Goal: Task Accomplishment & Management: Complete application form

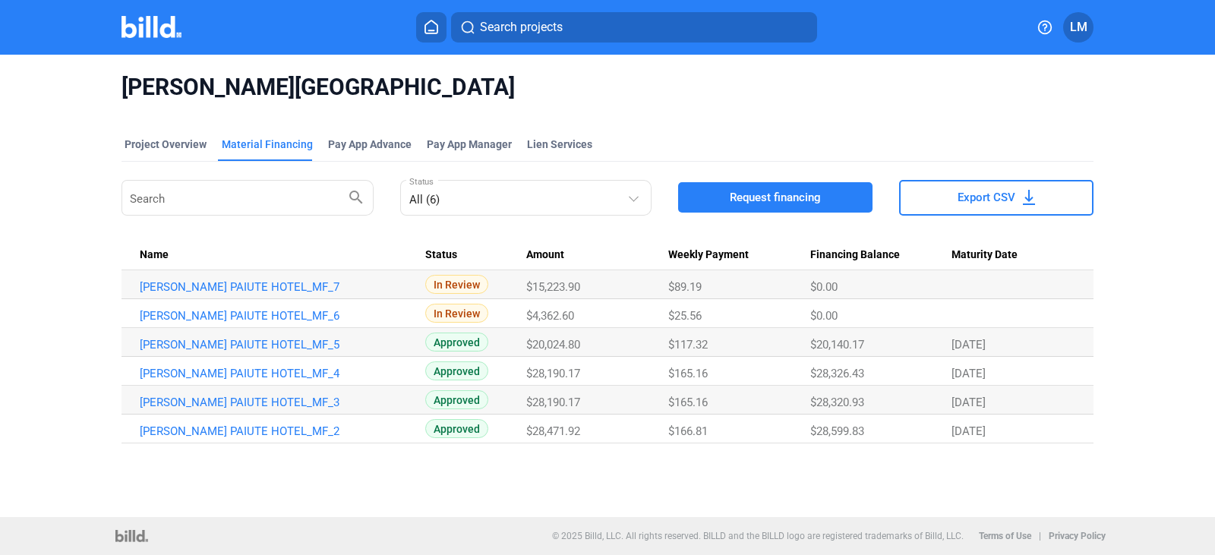
click at [435, 18] on button at bounding box center [431, 27] width 30 height 30
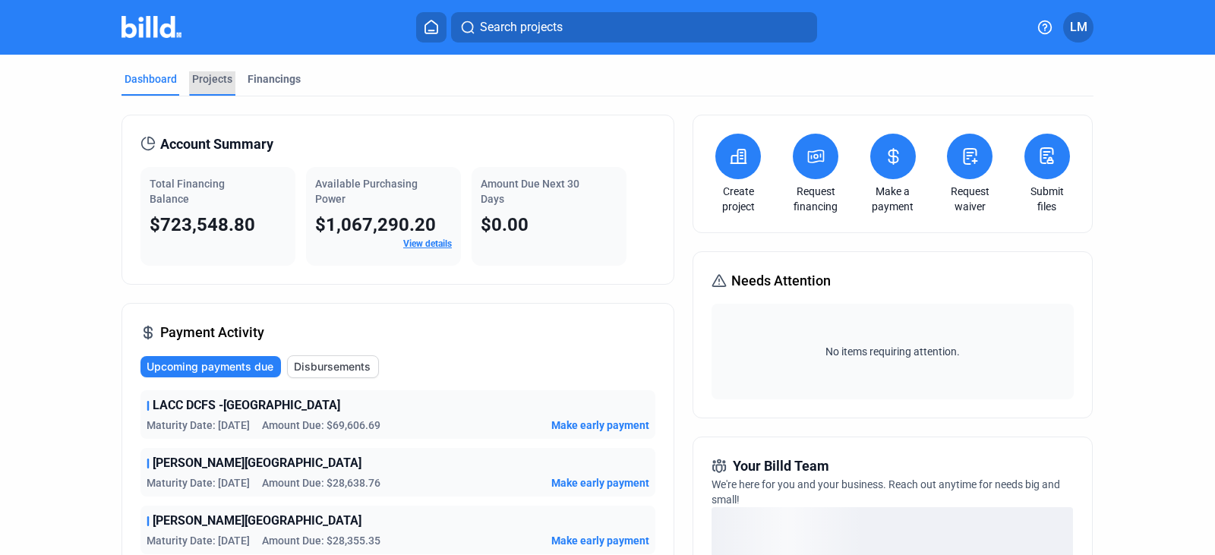
click at [211, 87] on div "Projects" at bounding box center [212, 83] width 46 height 24
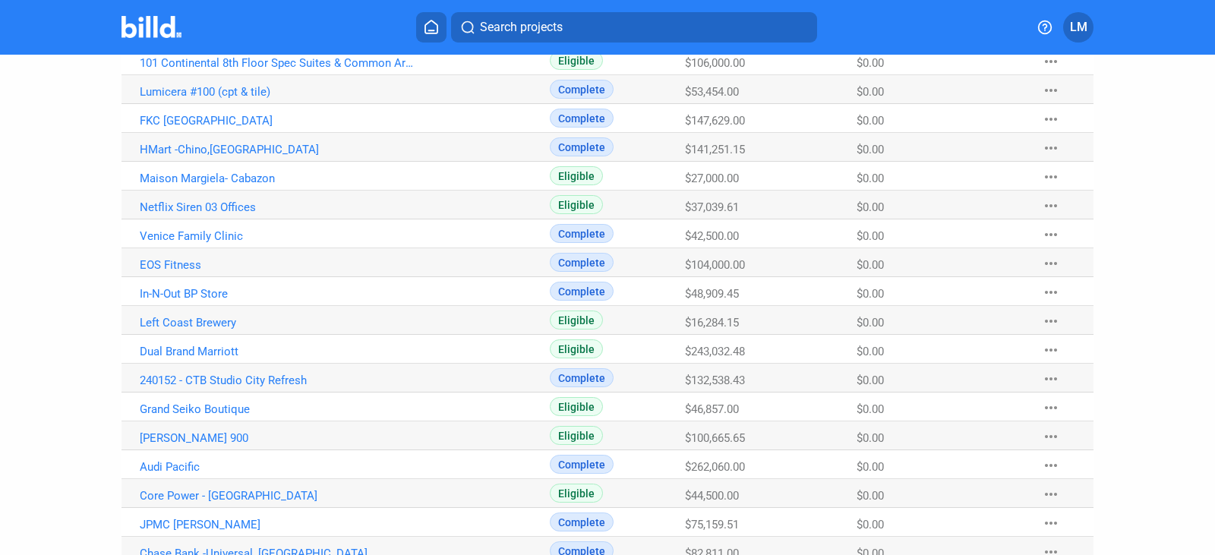
scroll to position [930, 0]
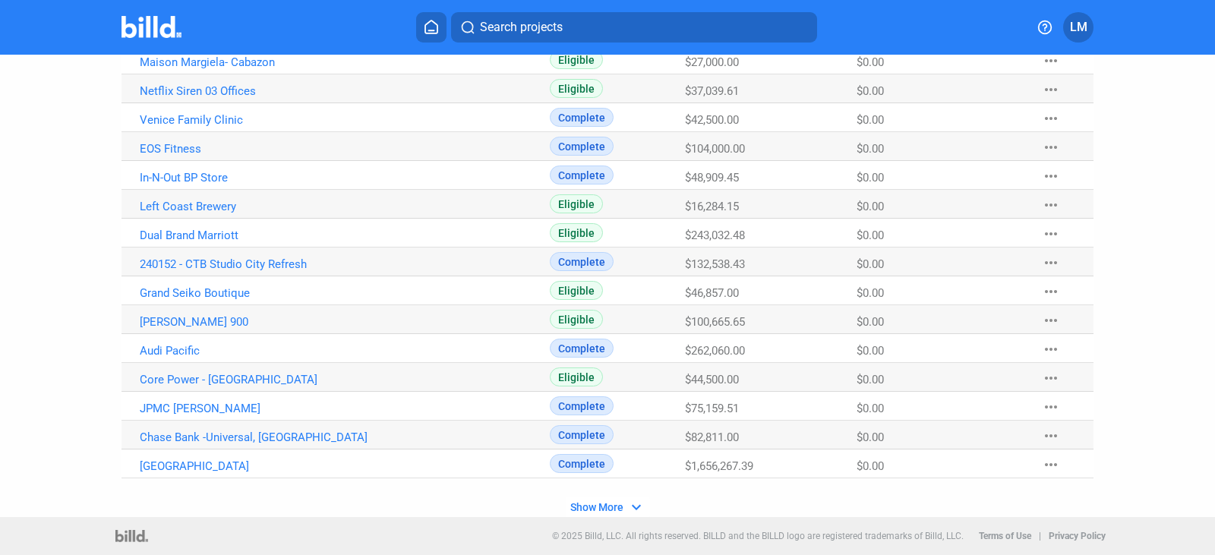
click at [570, 507] on span "Show More" at bounding box center [596, 507] width 53 height 12
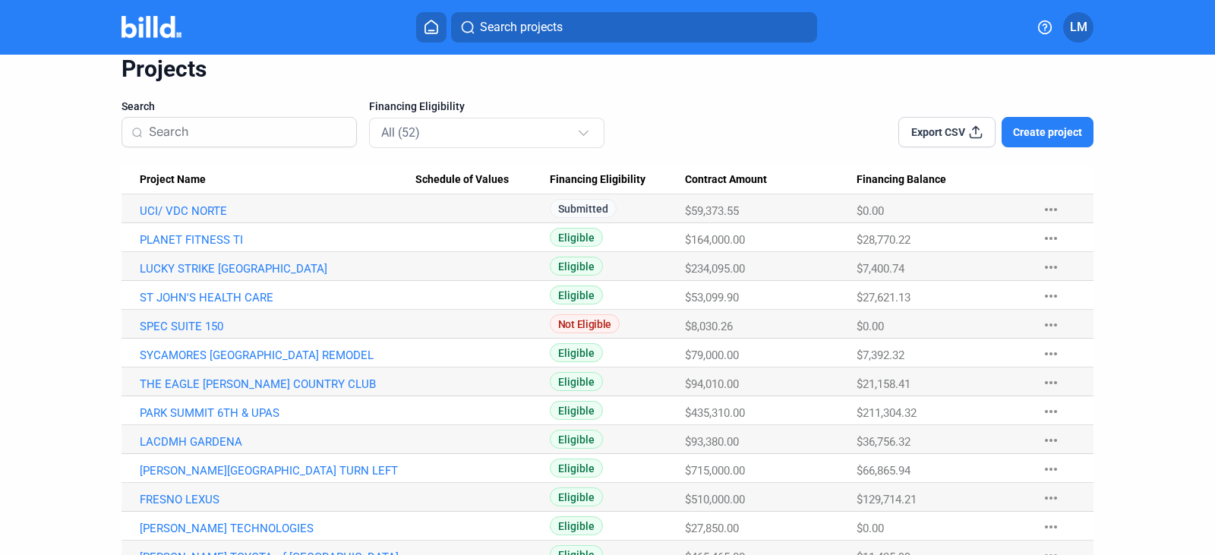
scroll to position [45, 0]
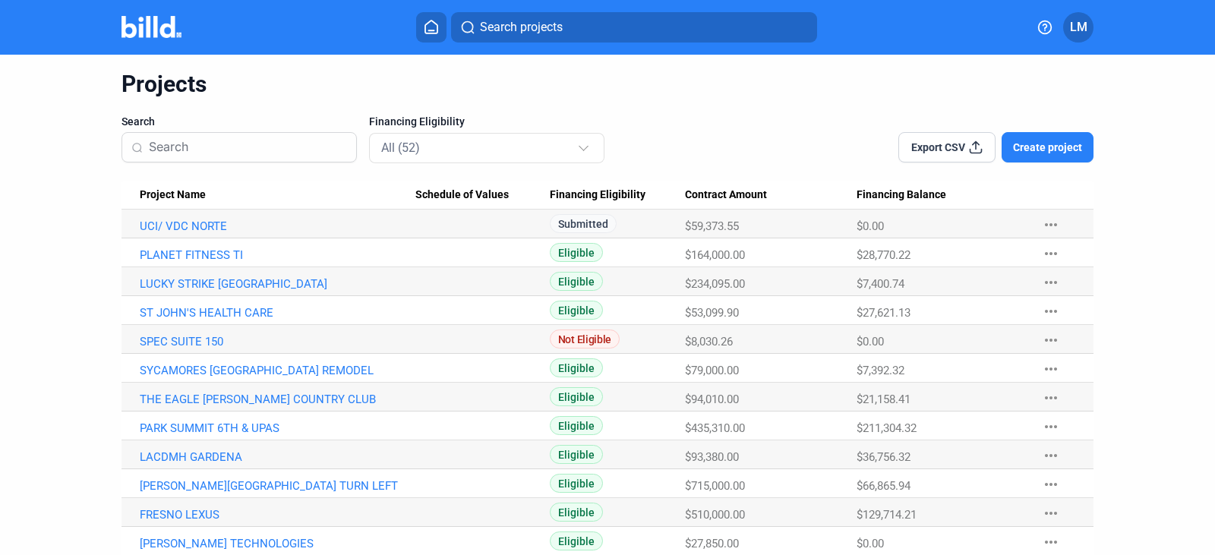
click at [206, 141] on input at bounding box center [248, 147] width 198 height 32
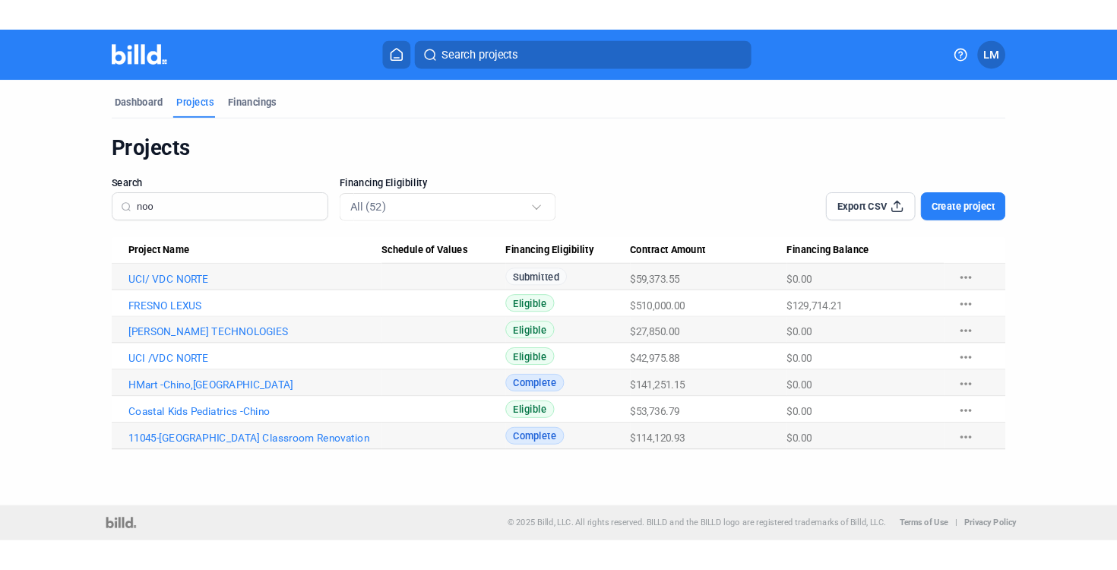
scroll to position [0, 0]
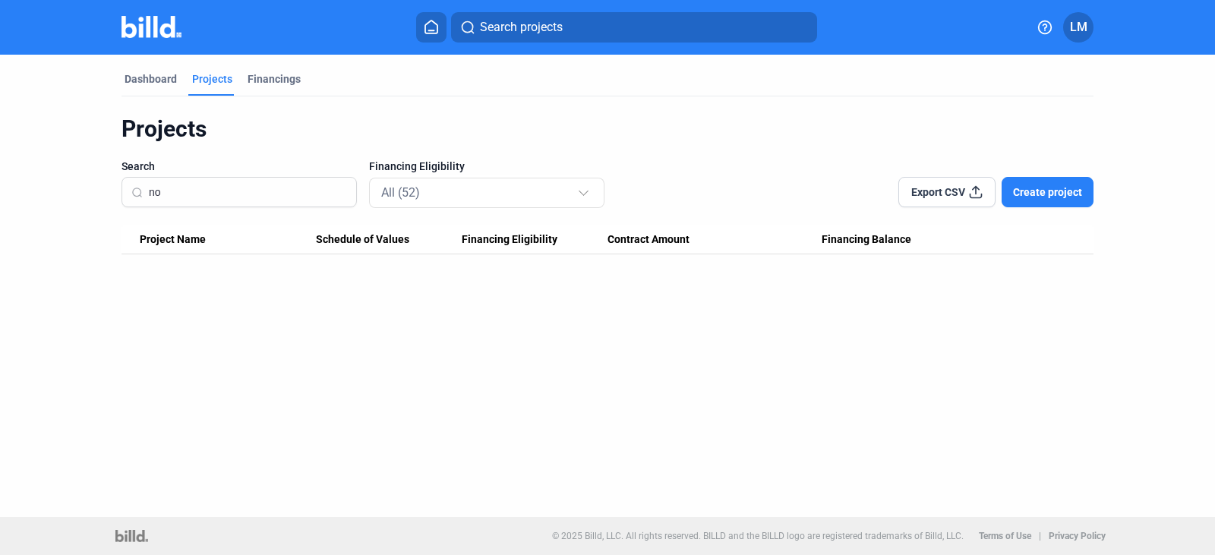
type input "n"
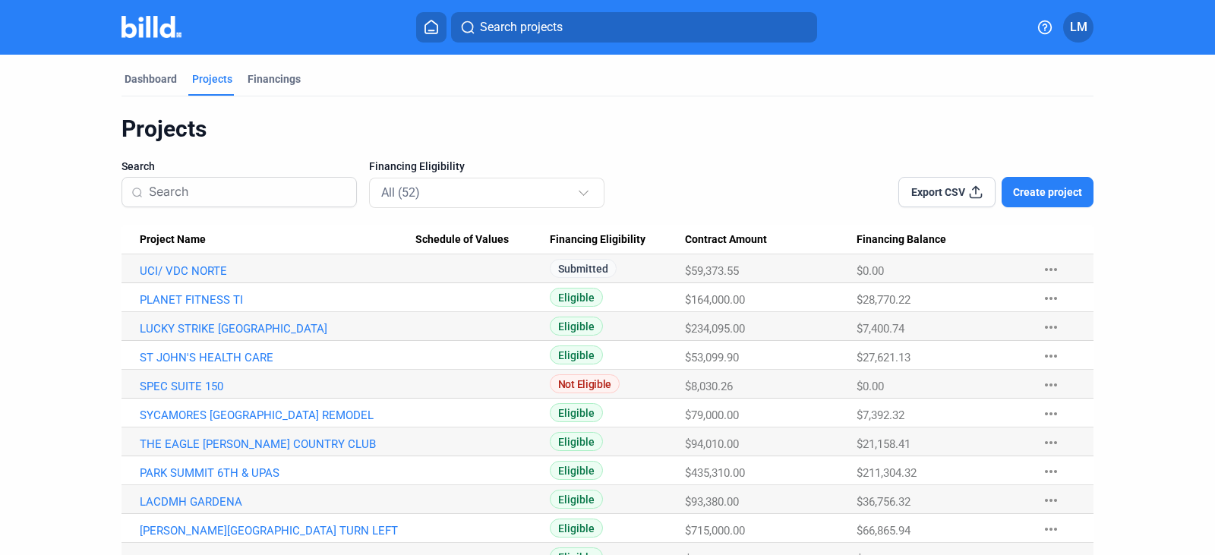
click at [1051, 197] on span "Create project" at bounding box center [1047, 192] width 69 height 15
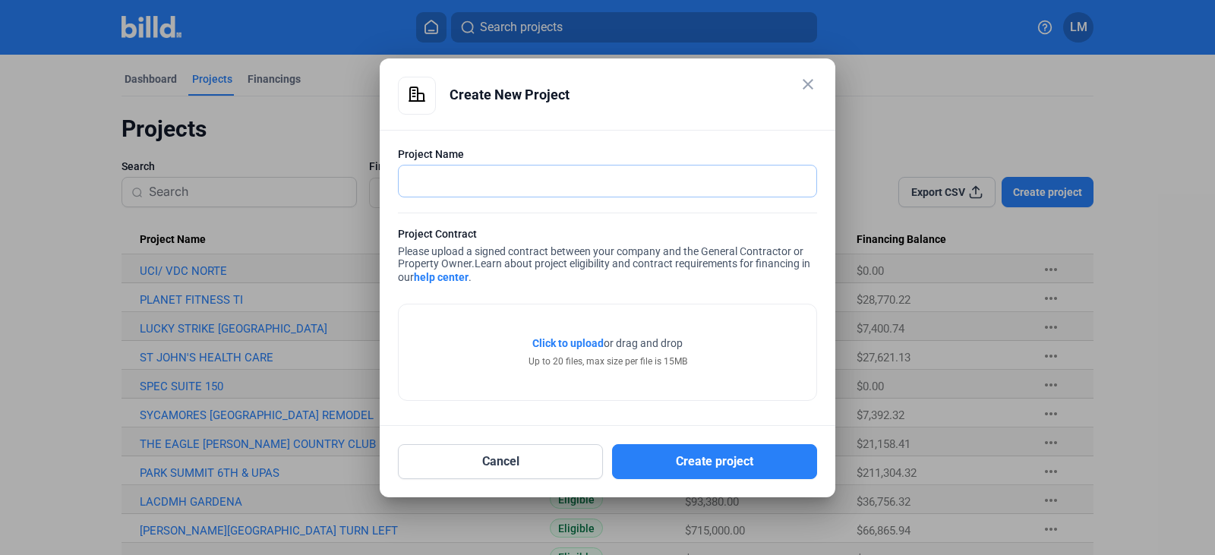
click at [461, 185] on input "text" at bounding box center [599, 181] width 401 height 31
type input "NOOKS EL SEGUNDO"
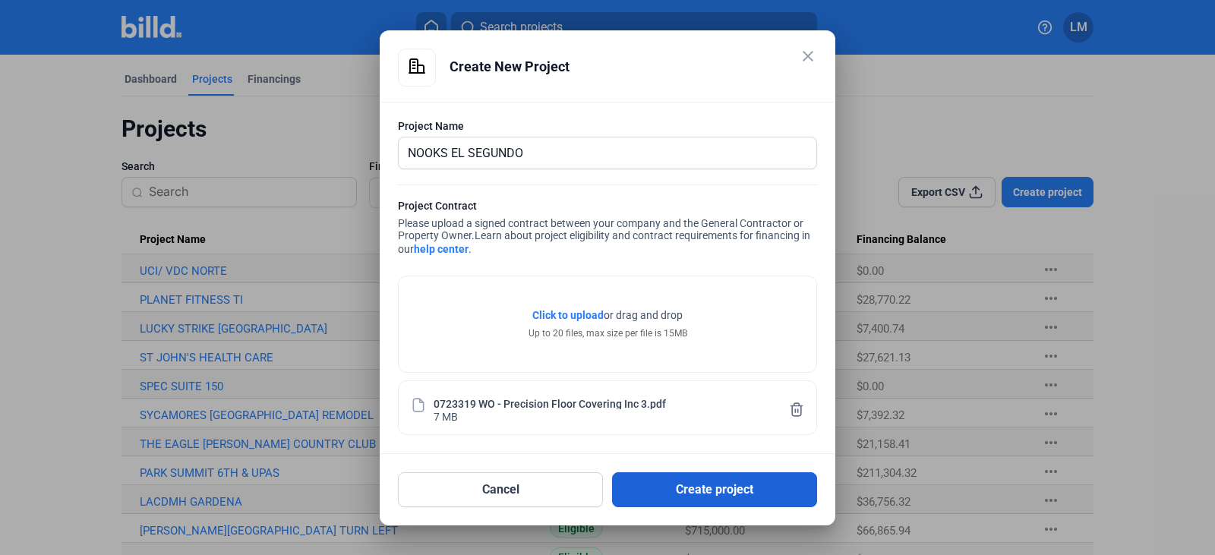
click at [671, 488] on button "Create project" at bounding box center [714, 489] width 205 height 35
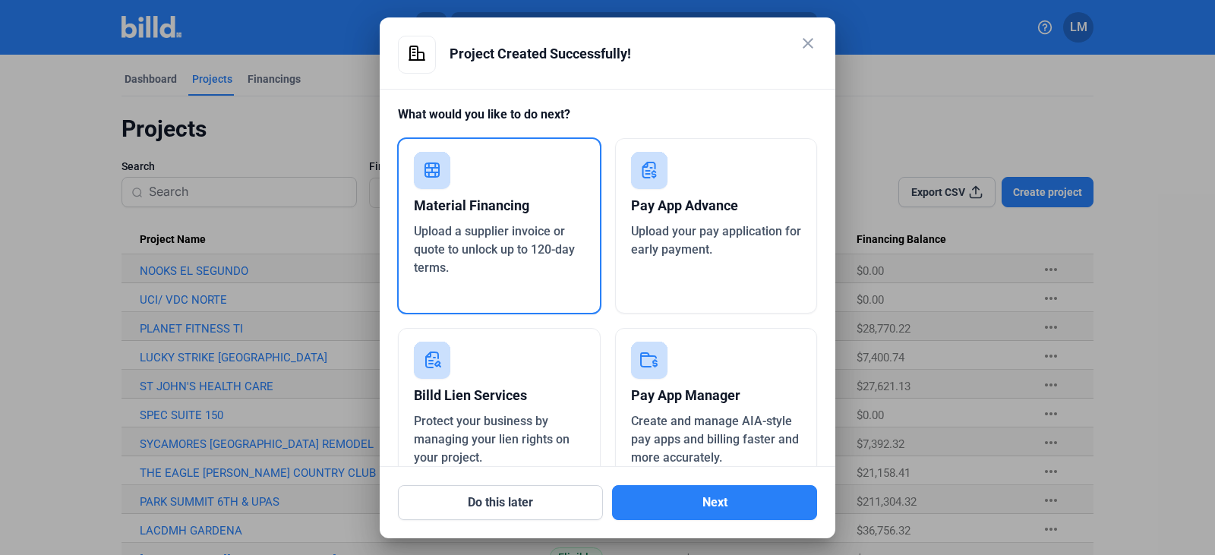
click at [494, 204] on div "Material Financing" at bounding box center [499, 205] width 171 height 33
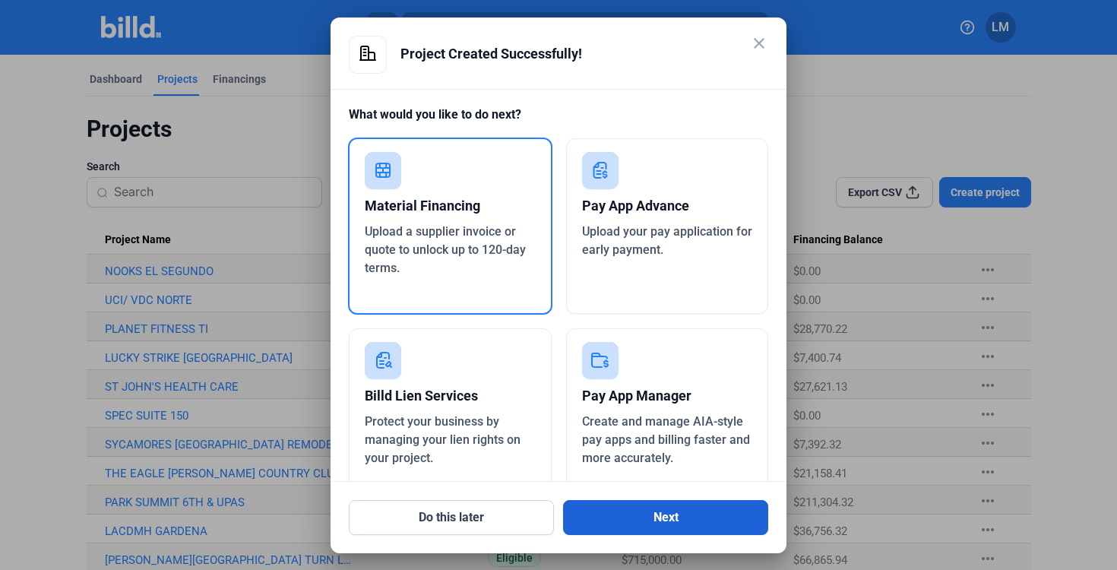
click at [693, 506] on button "Next" at bounding box center [665, 517] width 205 height 35
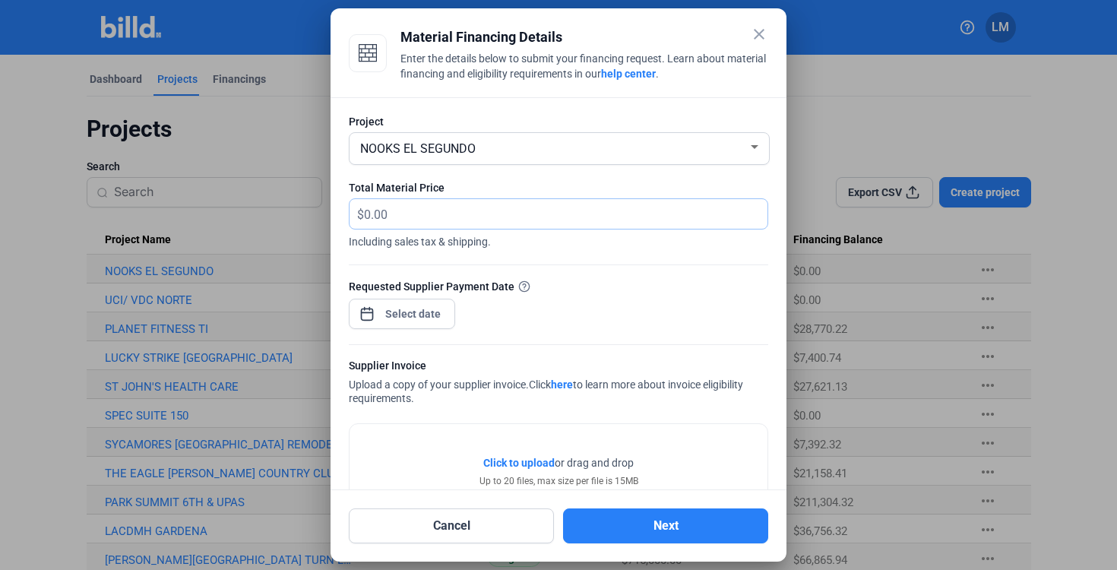
click at [373, 208] on input "text" at bounding box center [557, 214] width 386 height 30
type input "44,090.53"
click at [400, 328] on div at bounding box center [402, 311] width 106 height 33
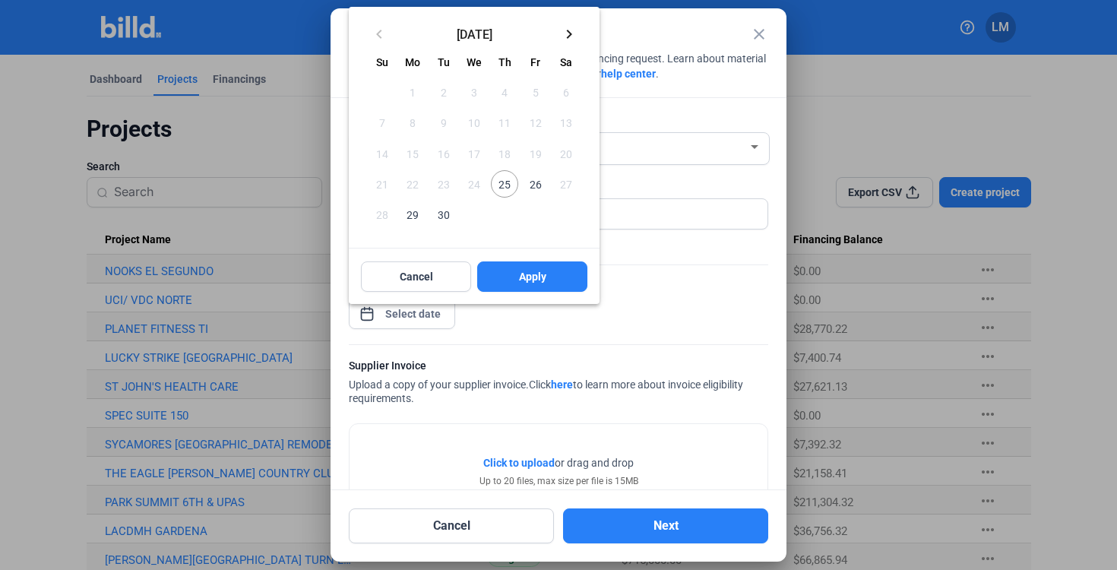
click at [414, 215] on span "29" at bounding box center [412, 214] width 27 height 27
click at [510, 273] on button "Apply" at bounding box center [532, 276] width 110 height 30
type input "[DATE]"
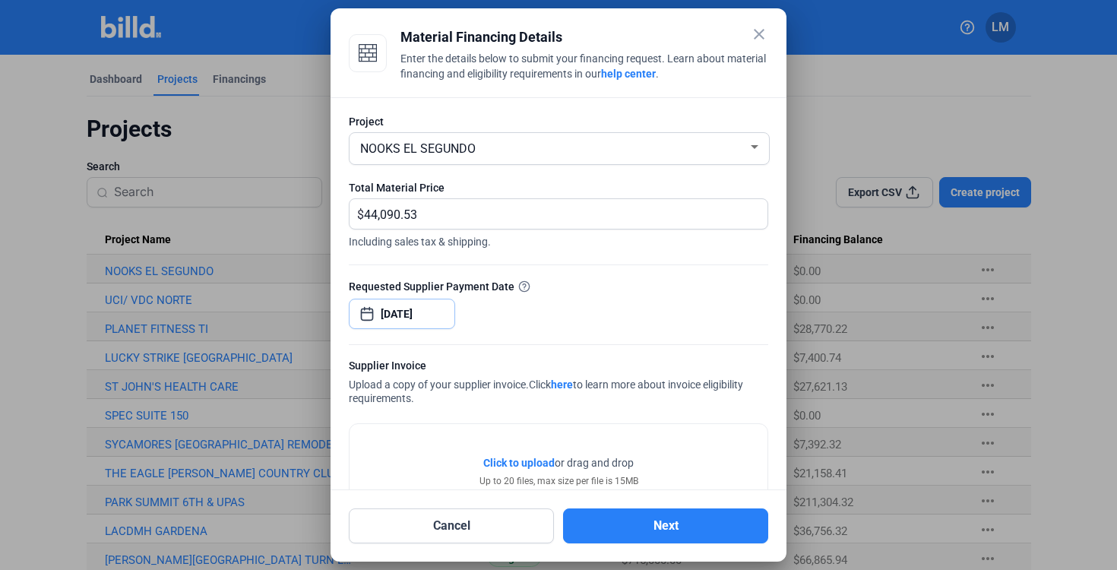
scroll to position [57, 0]
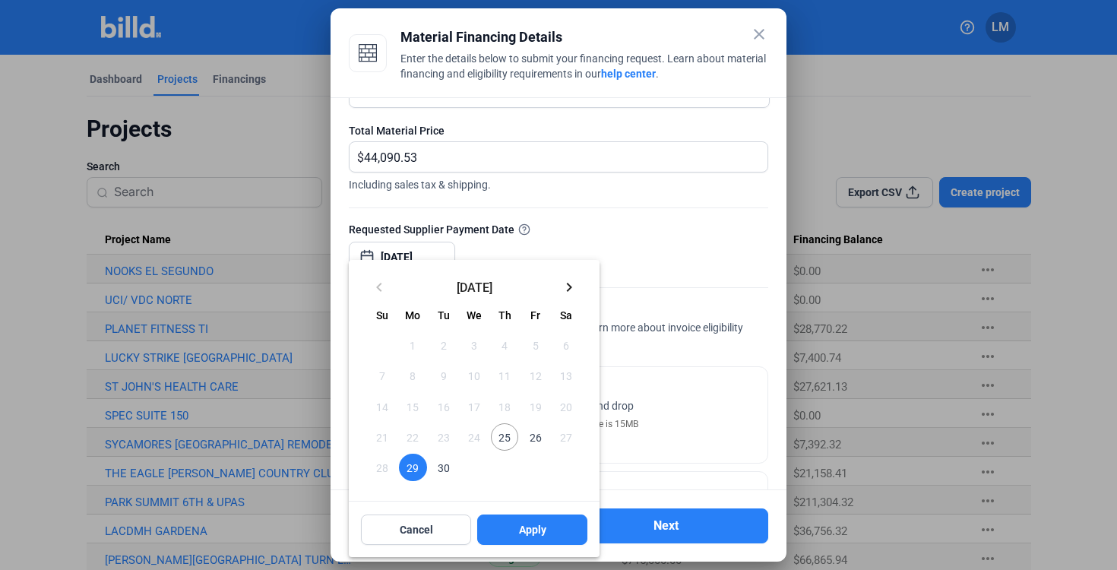
click at [414, 466] on span "29" at bounding box center [412, 466] width 27 height 27
click at [510, 523] on button "Apply" at bounding box center [532, 529] width 110 height 30
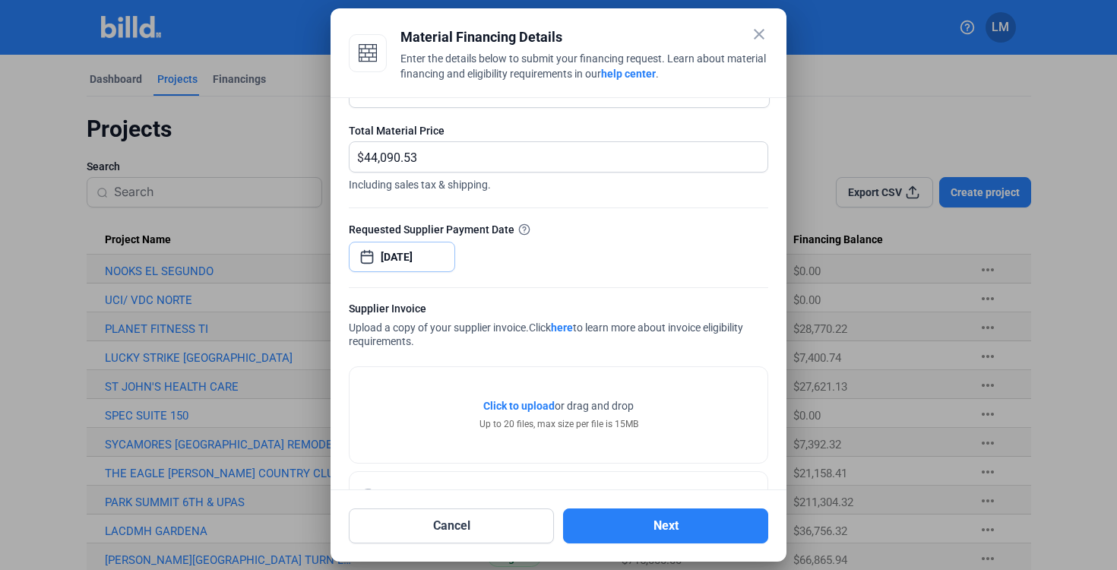
scroll to position [113, 0]
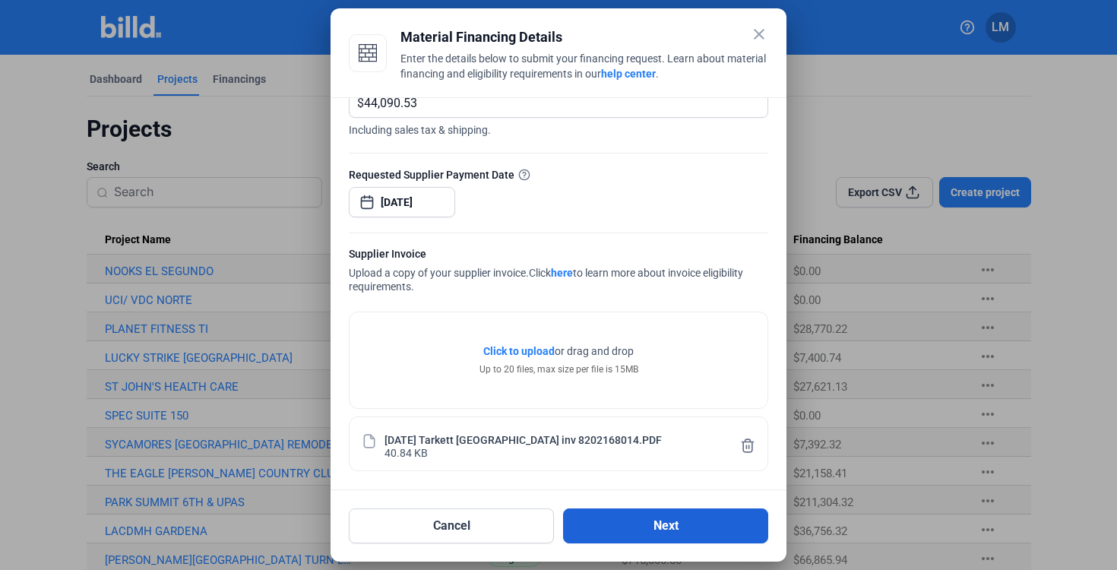
click at [644, 534] on button "Next" at bounding box center [665, 525] width 205 height 35
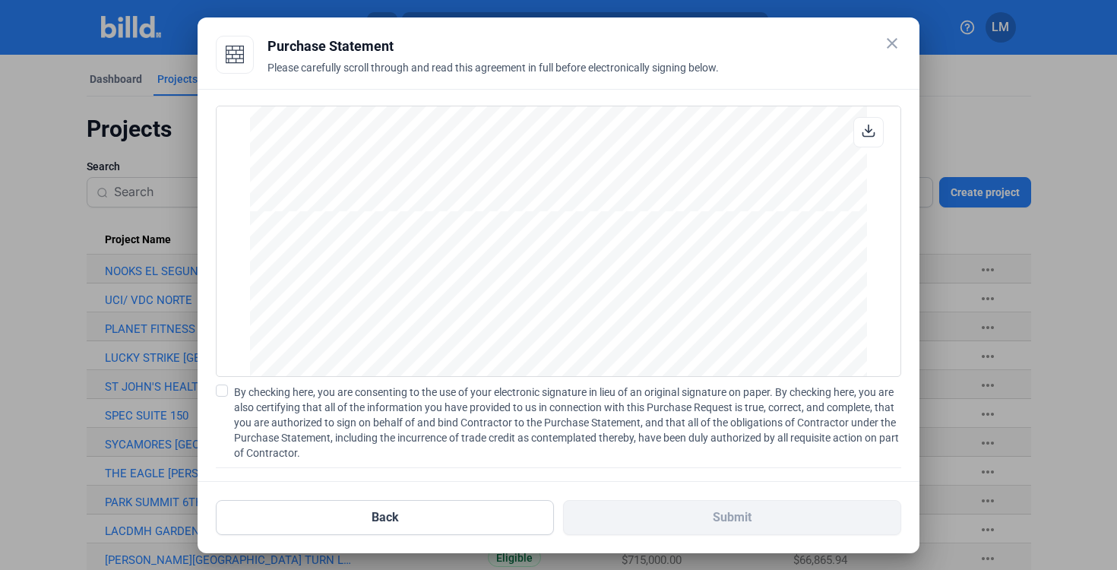
scroll to position [86, 0]
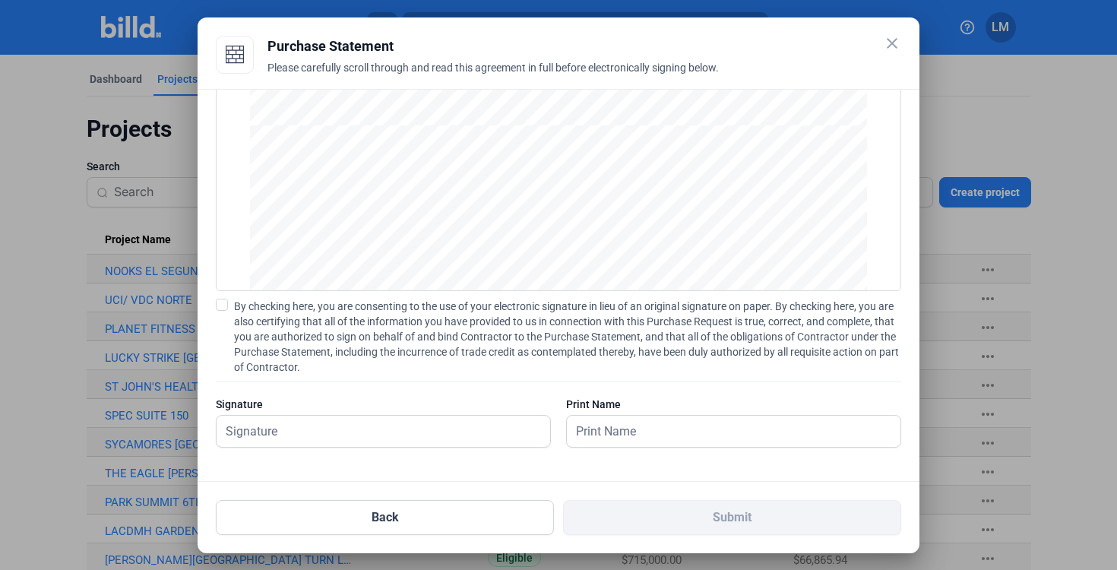
click at [221, 305] on span at bounding box center [222, 305] width 12 height 12
click at [0, 0] on input "By checking here, you are consenting to the use of your electronic signature in…" at bounding box center [0, 0] width 0 height 0
click at [268, 425] on input "text" at bounding box center [374, 430] width 317 height 31
type input "l"
type input "[PERSON_NAME]"
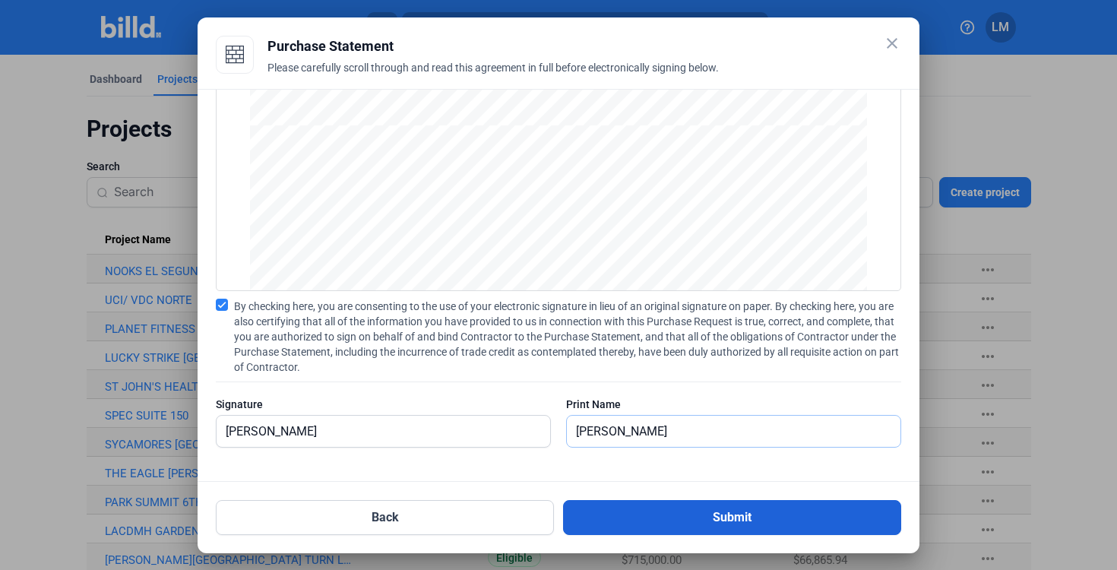
type input "[PERSON_NAME]"
click at [584, 525] on button "Submit" at bounding box center [732, 517] width 338 height 35
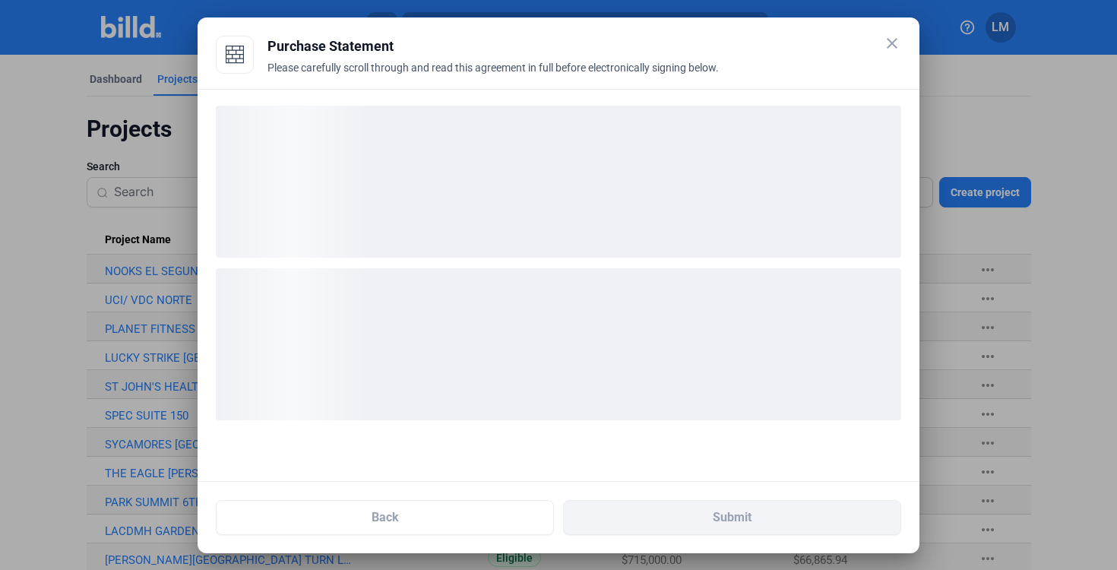
scroll to position [0, 0]
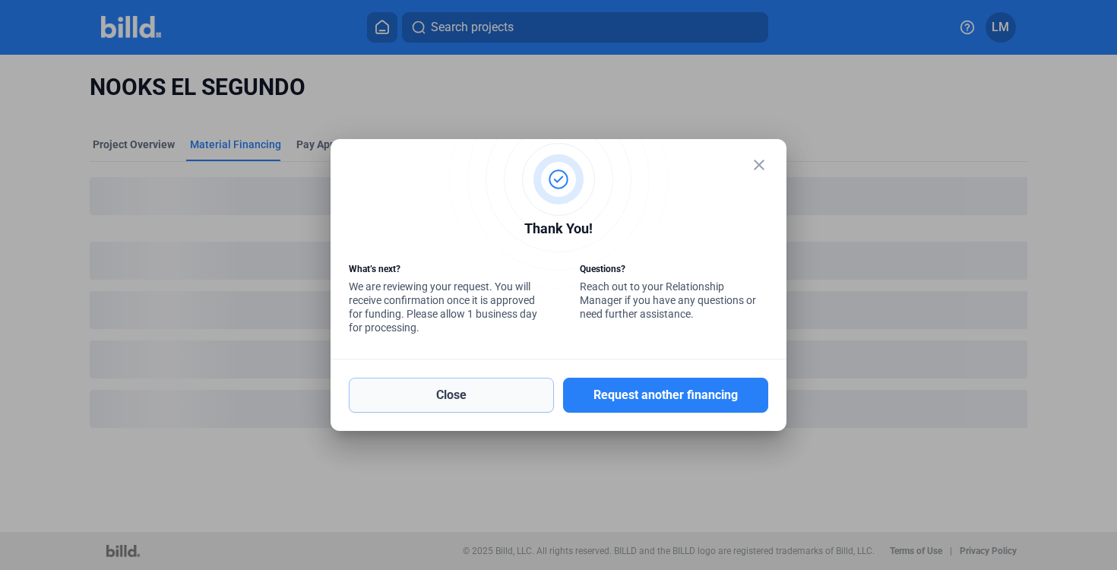
click at [533, 406] on button "Close" at bounding box center [451, 395] width 205 height 35
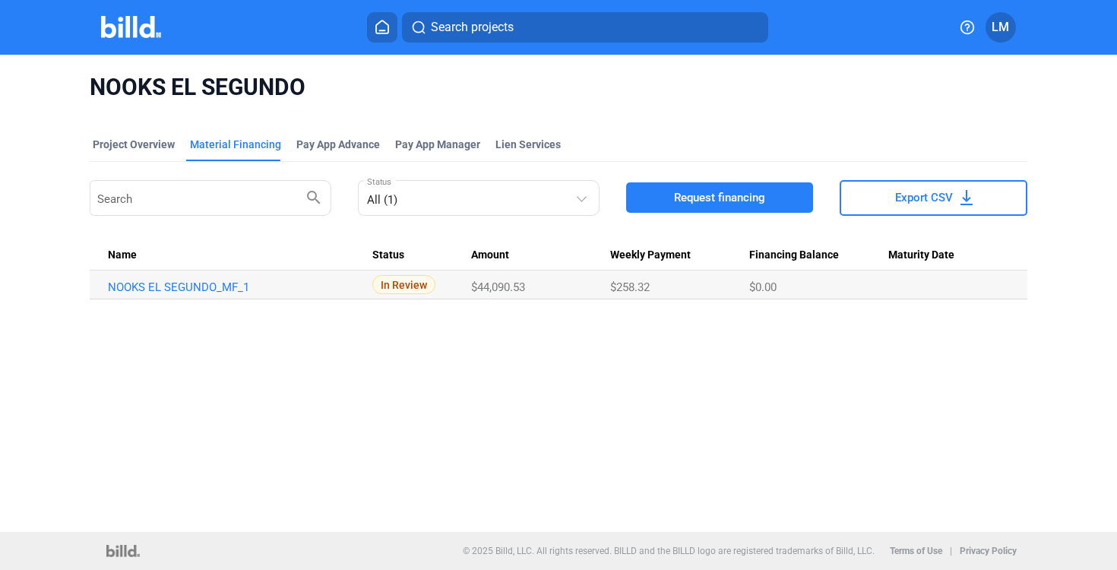
click at [962, 415] on div "NOOKS EL SEGUNDO Project Overview Material Financing Pay App Advance Pay App Ma…" at bounding box center [558, 293] width 1117 height 477
